Goal: Find specific page/section: Find specific page/section

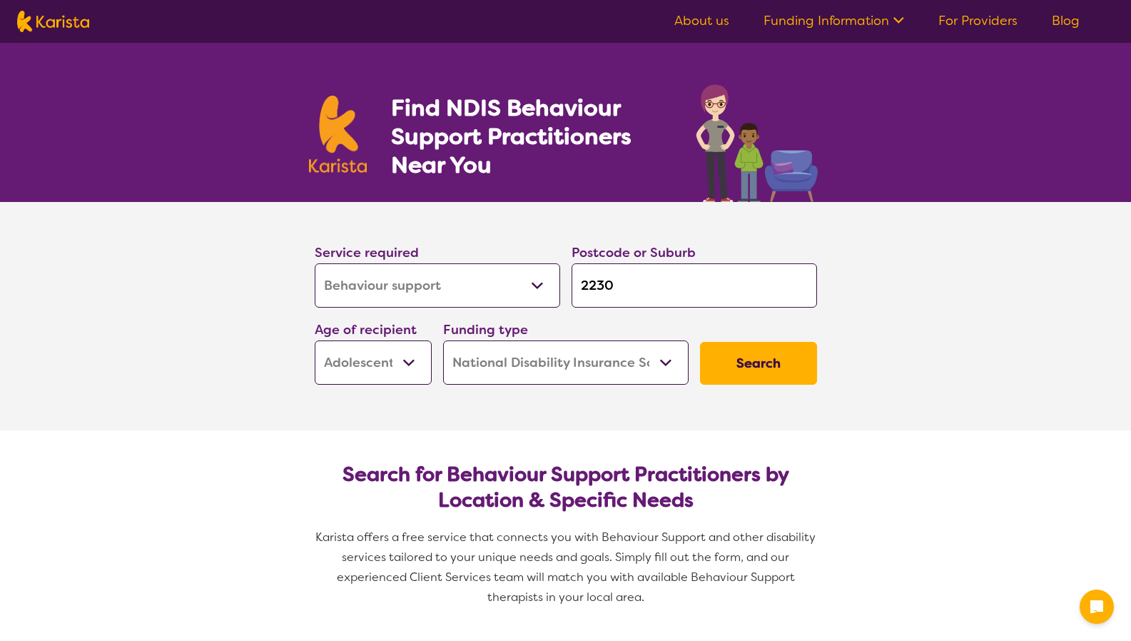
select select "Behaviour support"
select select "AS"
select select "NDIS"
select select "Behaviour support"
select select "AS"
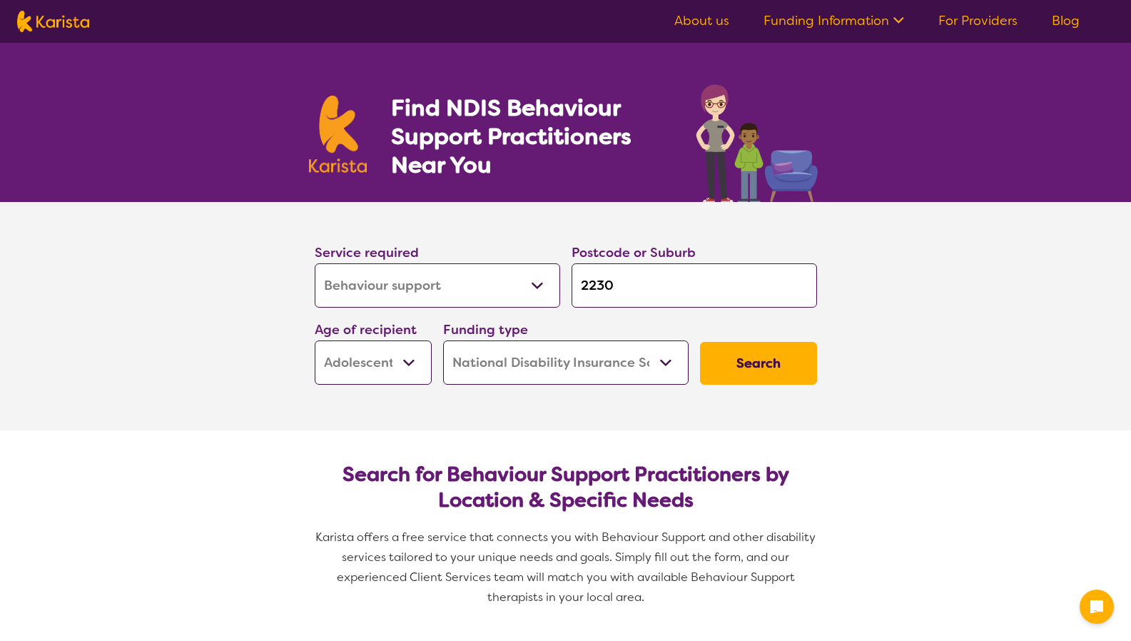
select select "NDIS"
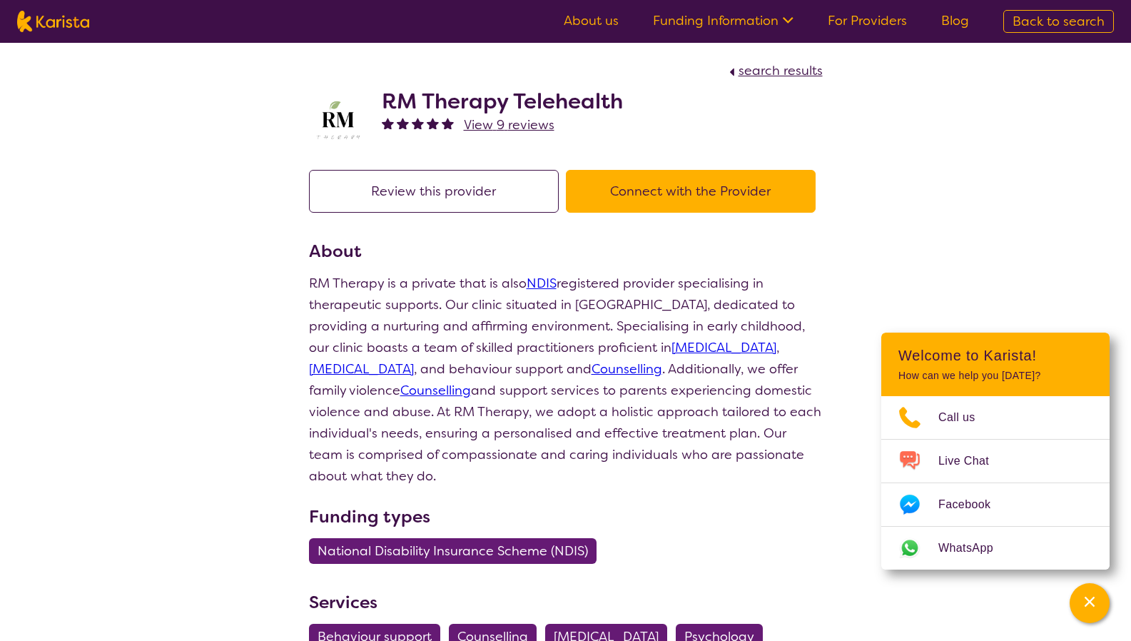
scroll to position [823, 0]
